Goal: Task Accomplishment & Management: Complete application form

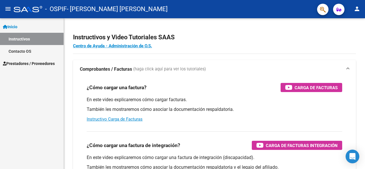
click at [37, 63] on span "Prestadores / Proveedores" at bounding box center [29, 64] width 52 height 6
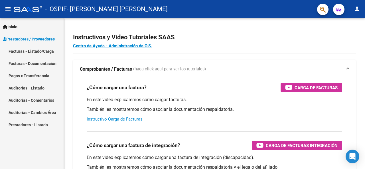
click at [41, 49] on link "Facturas - Listado/Carga" at bounding box center [32, 51] width 64 height 12
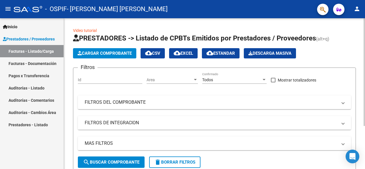
click at [101, 53] on span "Cargar Comprobante" at bounding box center [105, 53] width 54 height 5
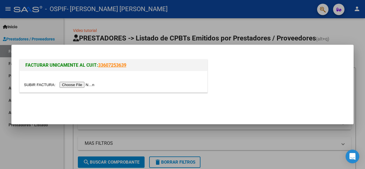
click at [91, 85] on input "file" at bounding box center [60, 85] width 72 height 6
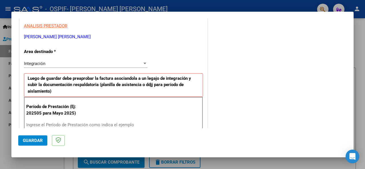
scroll to position [105, 0]
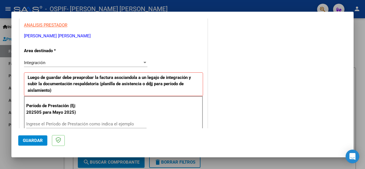
click at [143, 63] on div at bounding box center [144, 63] width 5 height 5
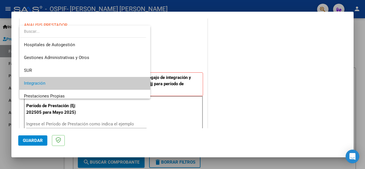
scroll to position [21, 0]
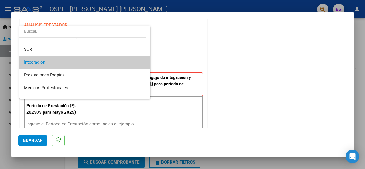
click at [143, 63] on mat-option "Integración" at bounding box center [84, 62] width 131 height 13
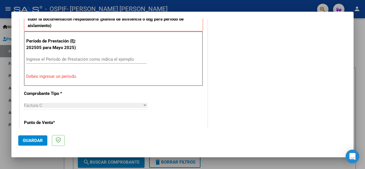
scroll to position [175, 0]
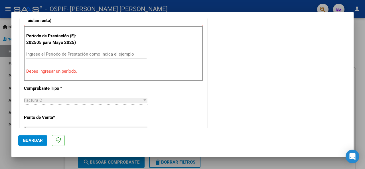
click at [60, 55] on input "Ingrese el Período de Prestación como indica el ejemplo" at bounding box center [86, 54] width 120 height 5
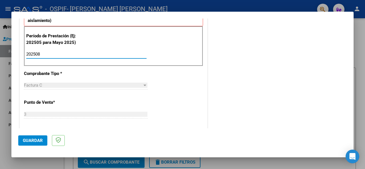
type input "202508"
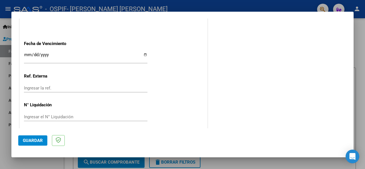
scroll to position [404, 0]
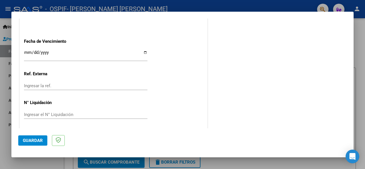
click at [43, 141] on button "Guardar" at bounding box center [32, 141] width 29 height 10
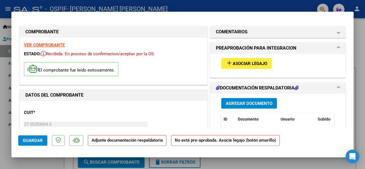
click at [234, 65] on span "Asociar Legajo" at bounding box center [250, 63] width 35 height 5
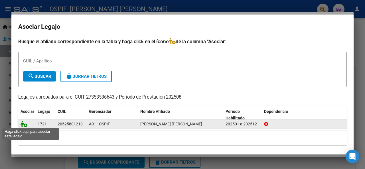
click at [26, 125] on icon at bounding box center [24, 124] width 7 height 6
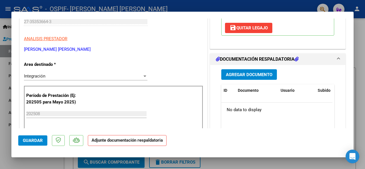
scroll to position [108, 0]
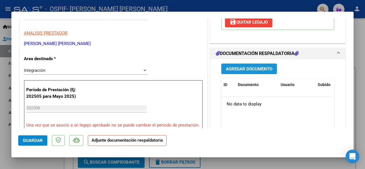
click at [249, 69] on span "Agregar Documento" at bounding box center [249, 69] width 47 height 5
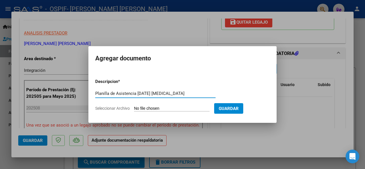
type input "Planilla de Asistencia [DATE] [MEDICAL_DATA]"
click at [117, 108] on span "Seleccionar Archivo" at bounding box center [112, 108] width 35 height 5
click at [134, 108] on input "Seleccionar Archivo" at bounding box center [172, 108] width 76 height 5
type input "C:\fakepath\PA [PERSON_NAME] PSM.pdf"
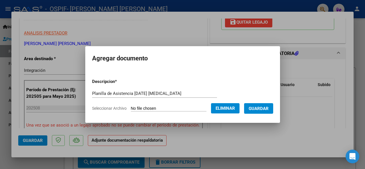
click at [268, 111] on button "Guardar" at bounding box center [258, 108] width 29 height 11
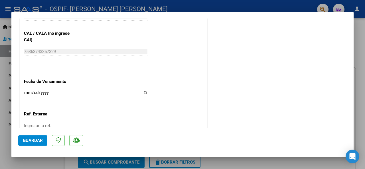
scroll to position [406, 0]
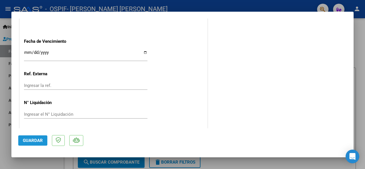
click at [35, 140] on span "Guardar" at bounding box center [33, 140] width 20 height 5
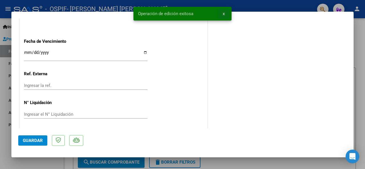
click at [225, 13] on button "x" at bounding box center [223, 14] width 11 height 10
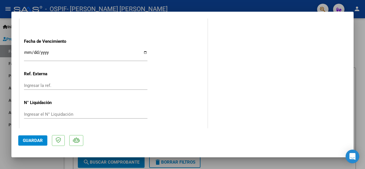
click at [41, 139] on span "Guardar" at bounding box center [33, 140] width 20 height 5
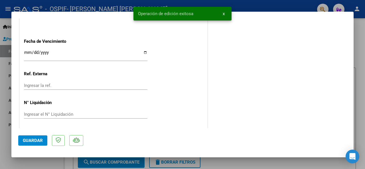
click at [225, 14] on button "x" at bounding box center [223, 14] width 11 height 10
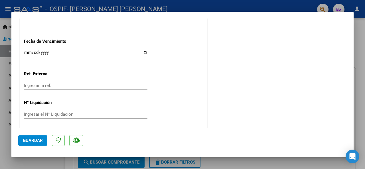
click at [358, 52] on div at bounding box center [182, 84] width 365 height 169
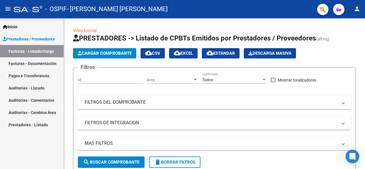
click at [42, 76] on link "Pagos x Transferencia" at bounding box center [32, 76] width 64 height 12
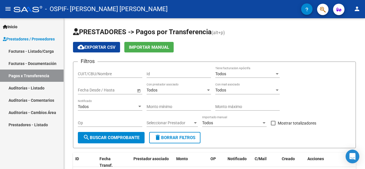
click at [359, 7] on mat-icon "person" at bounding box center [357, 8] width 7 height 7
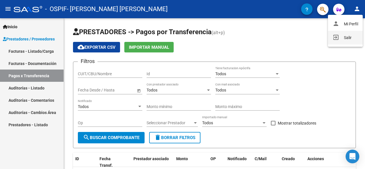
click at [345, 39] on button "exit_to_app Salir" at bounding box center [345, 38] width 35 height 14
